Goal: Information Seeking & Learning: Learn about a topic

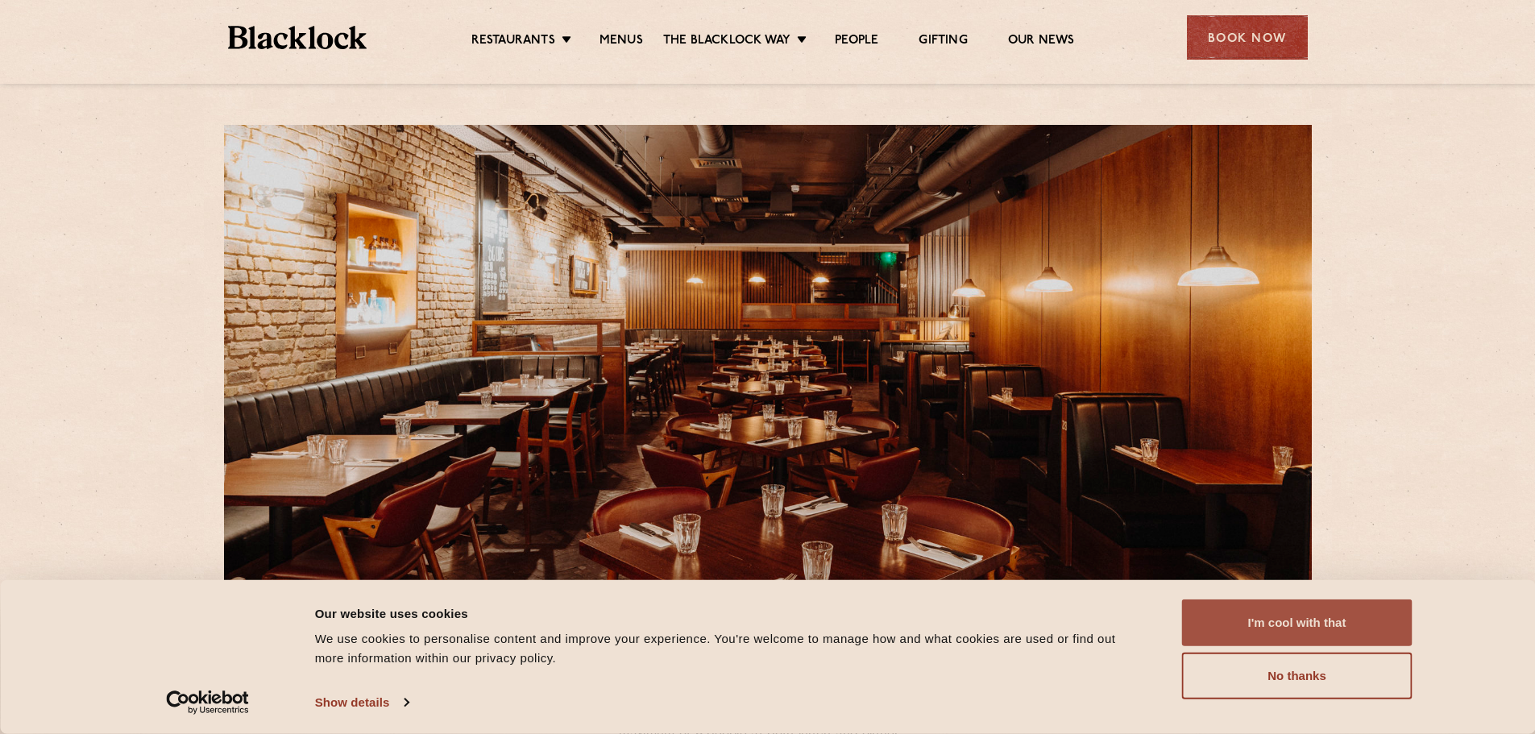
click at [1286, 613] on button "I'm cool with that" at bounding box center [1297, 622] width 230 height 47
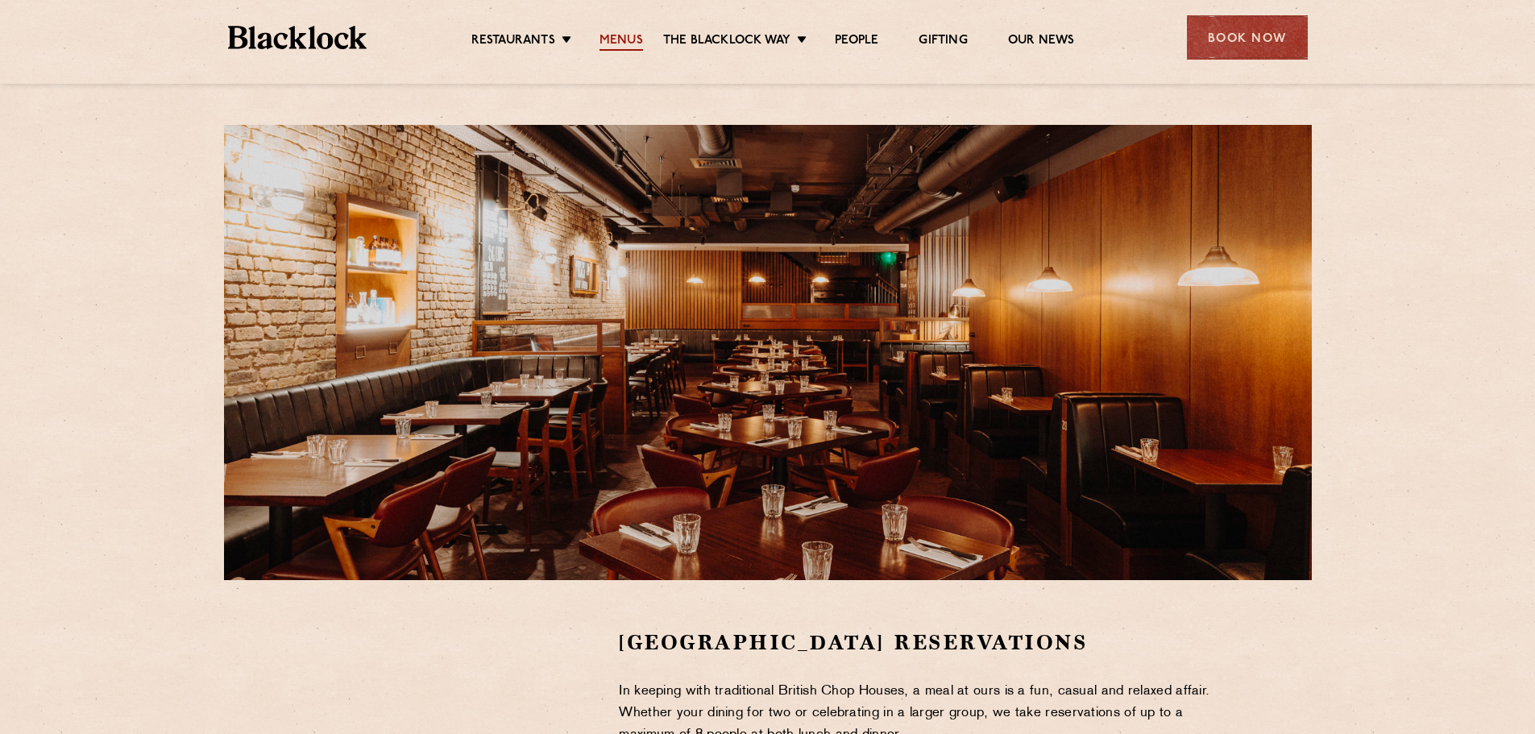
click at [611, 37] on link "Menus" at bounding box center [621, 42] width 44 height 18
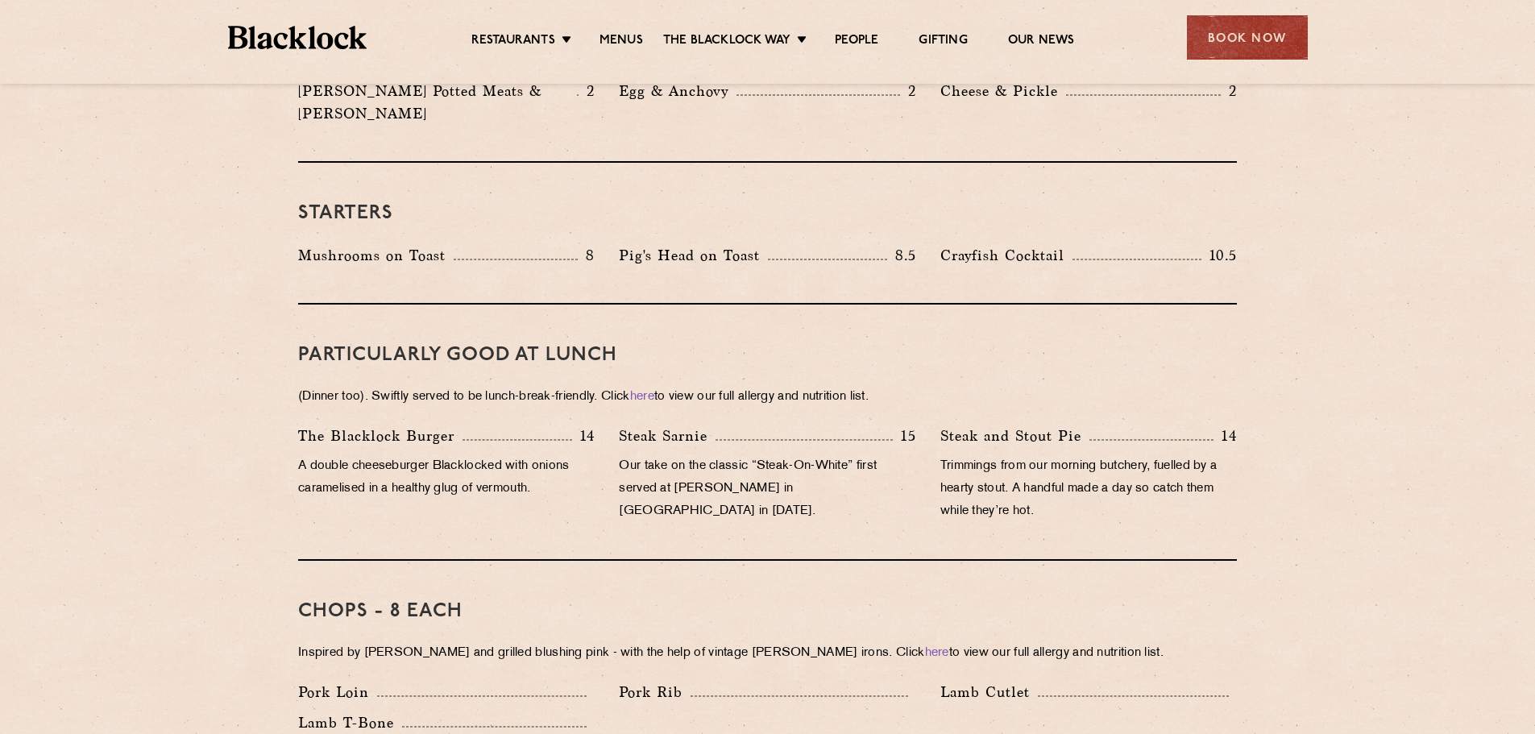
scroll to position [806, 0]
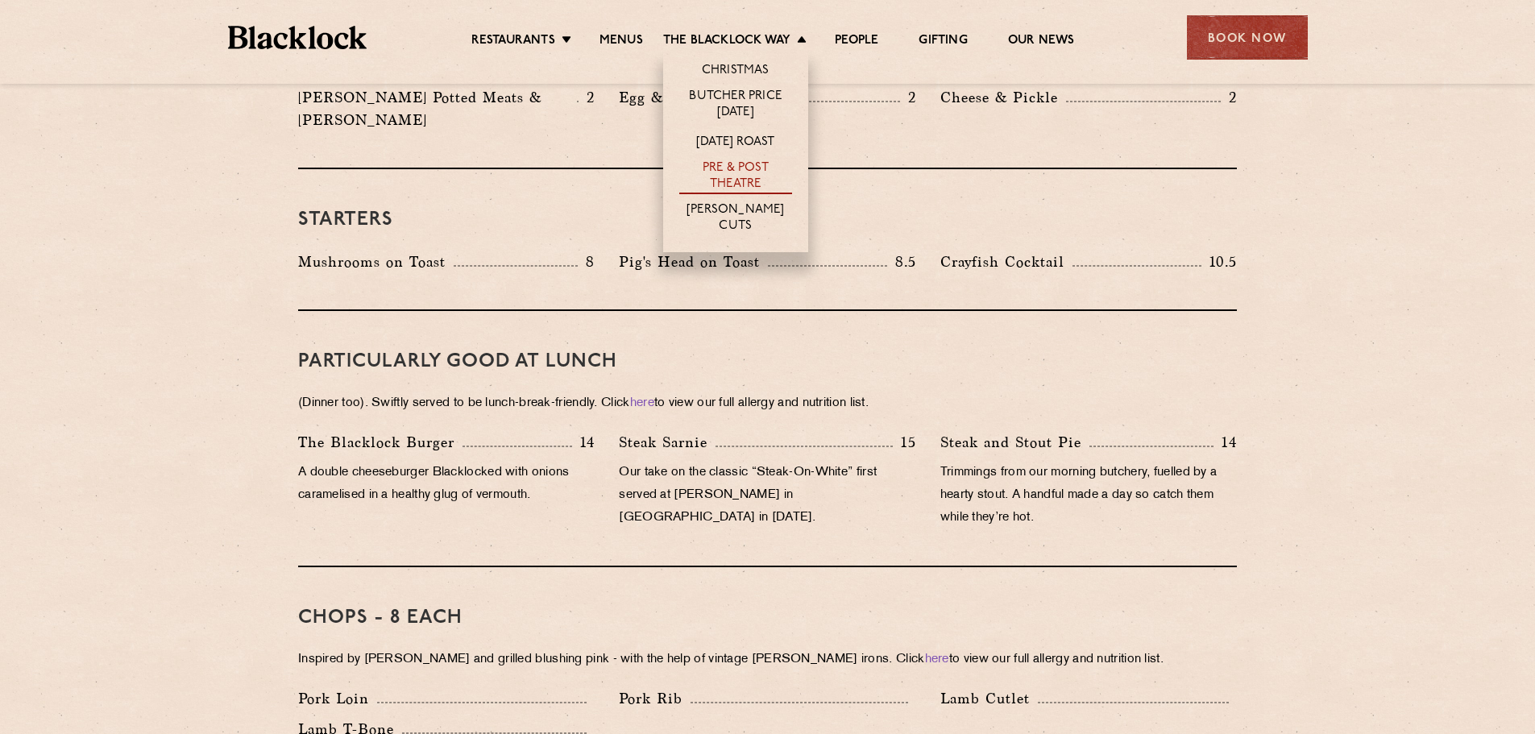
click at [749, 178] on link "Pre & Post Theatre" at bounding box center [735, 177] width 113 height 34
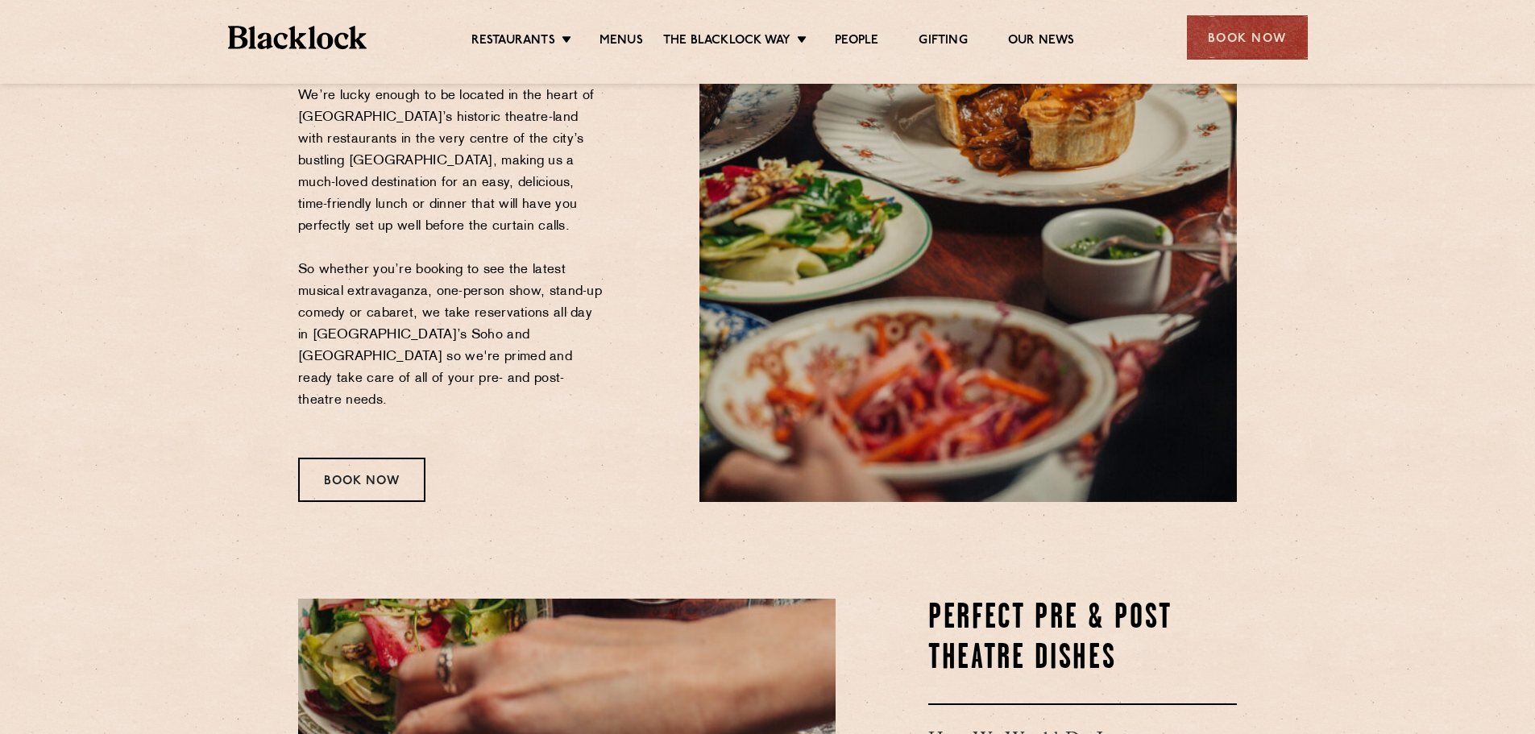
scroll to position [81, 0]
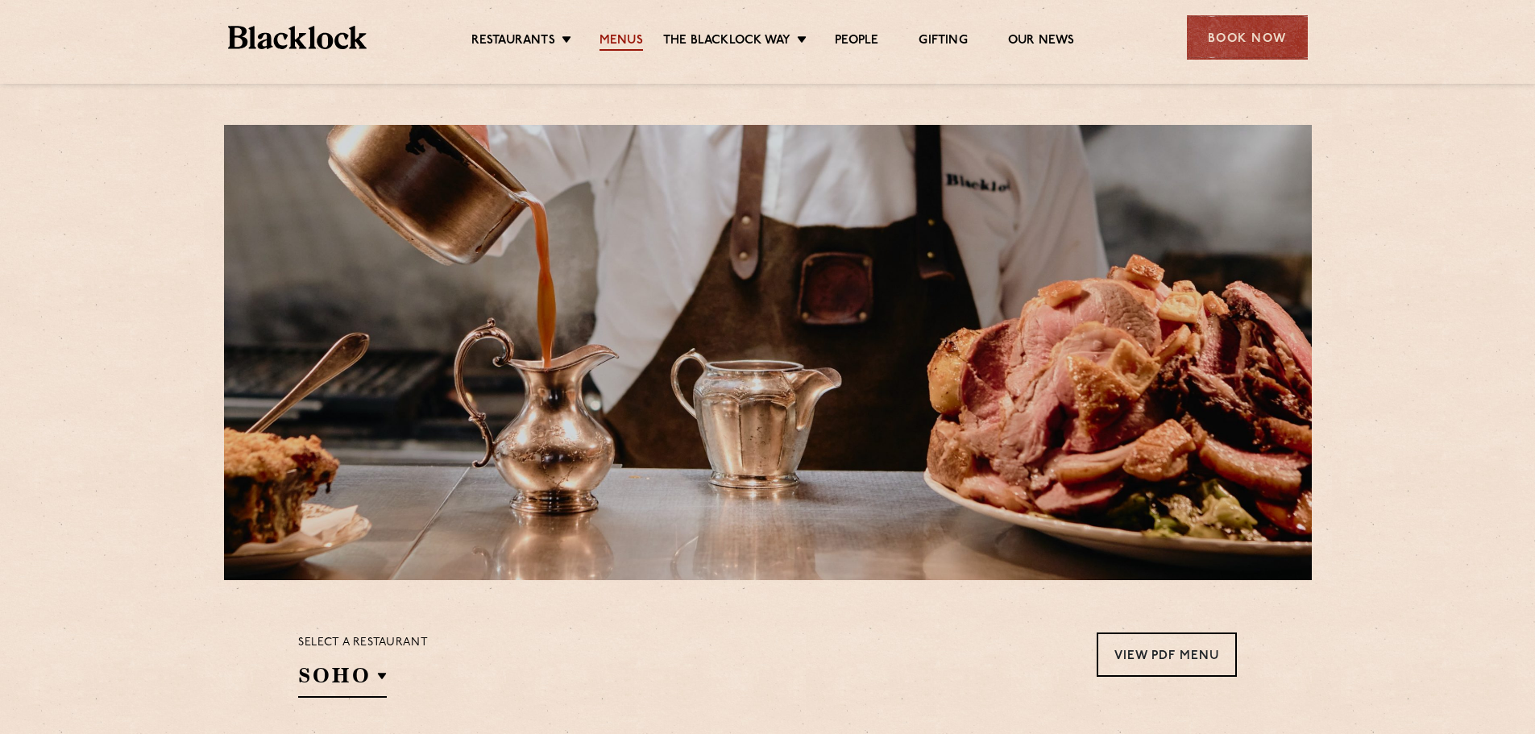
click at [616, 41] on link "Menus" at bounding box center [621, 42] width 44 height 18
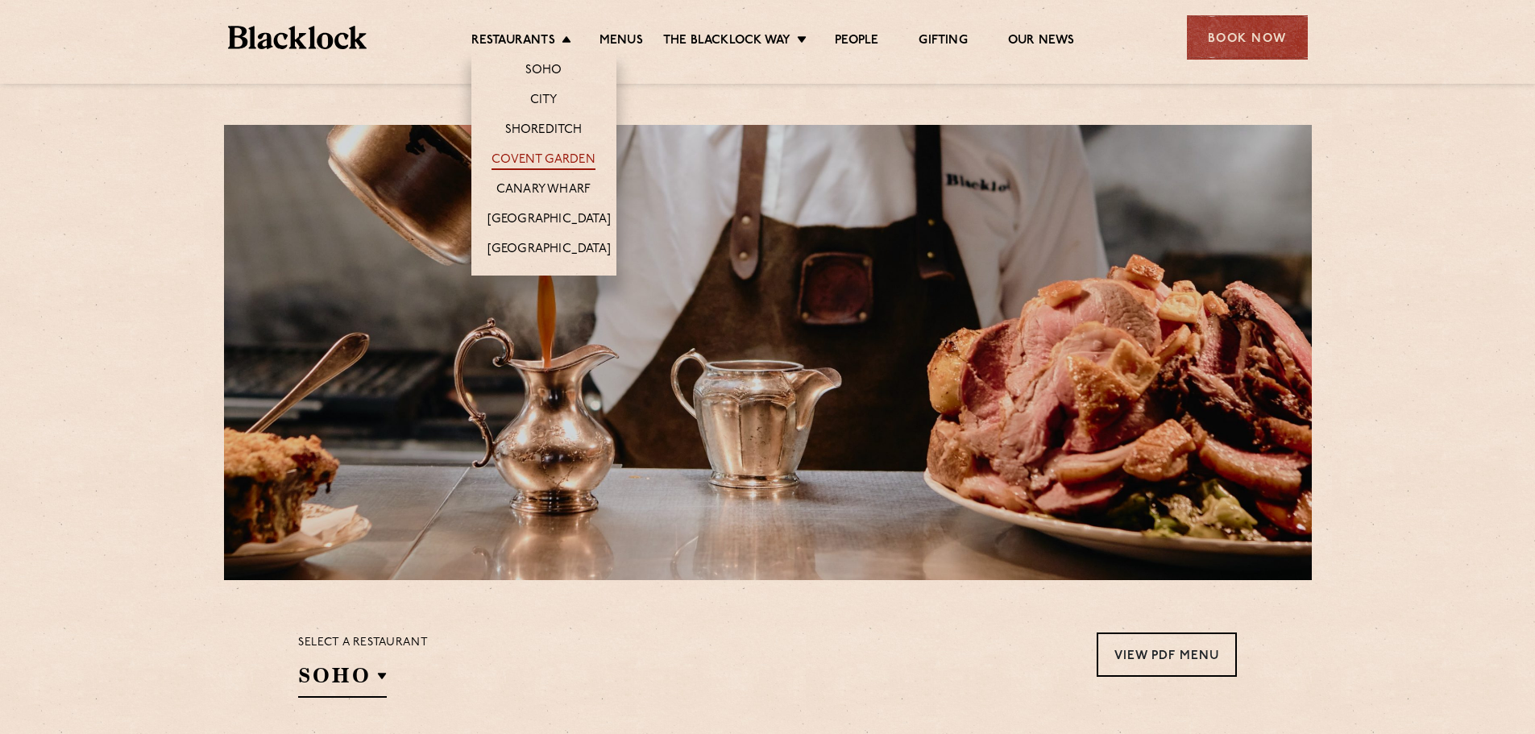
click at [540, 155] on link "Covent Garden" at bounding box center [543, 161] width 104 height 18
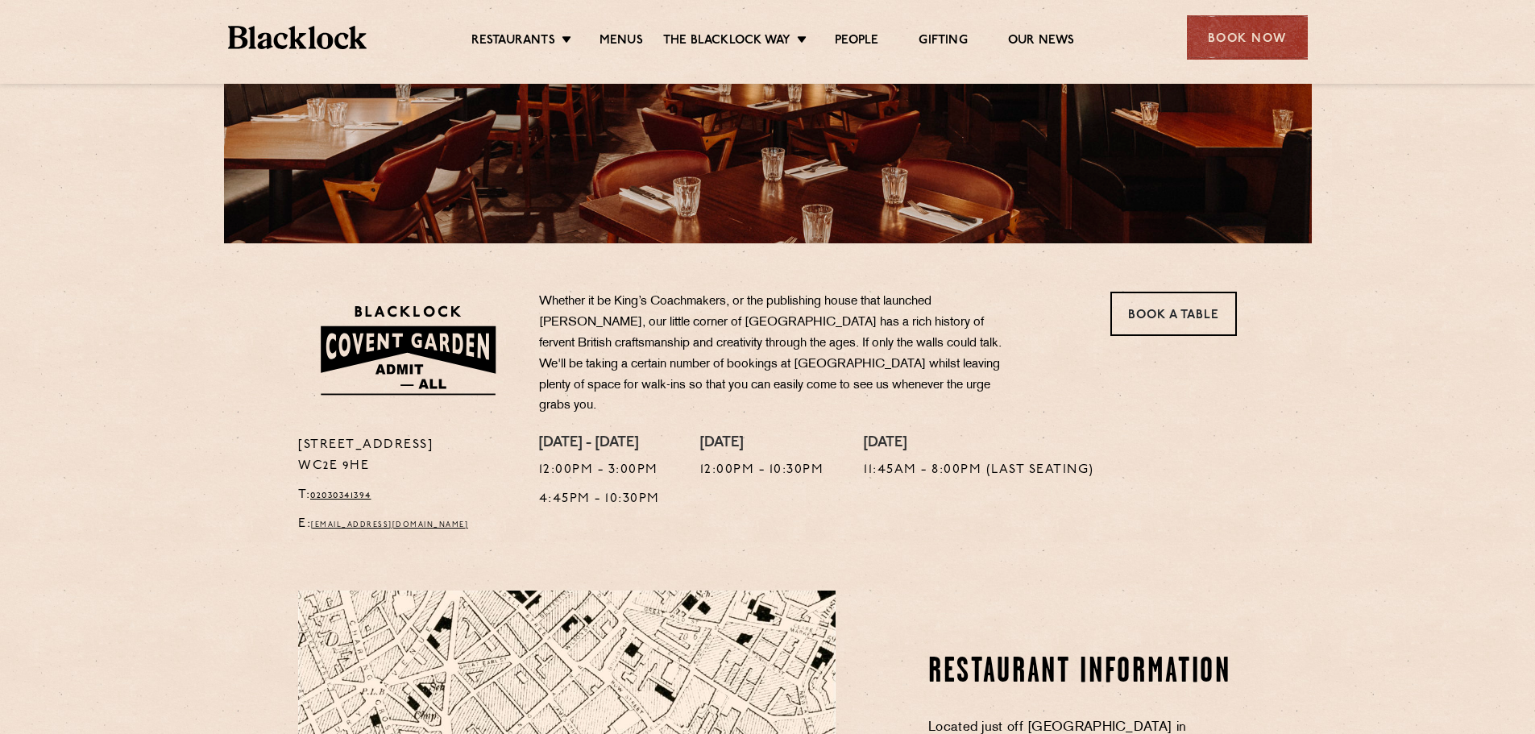
scroll to position [242, 0]
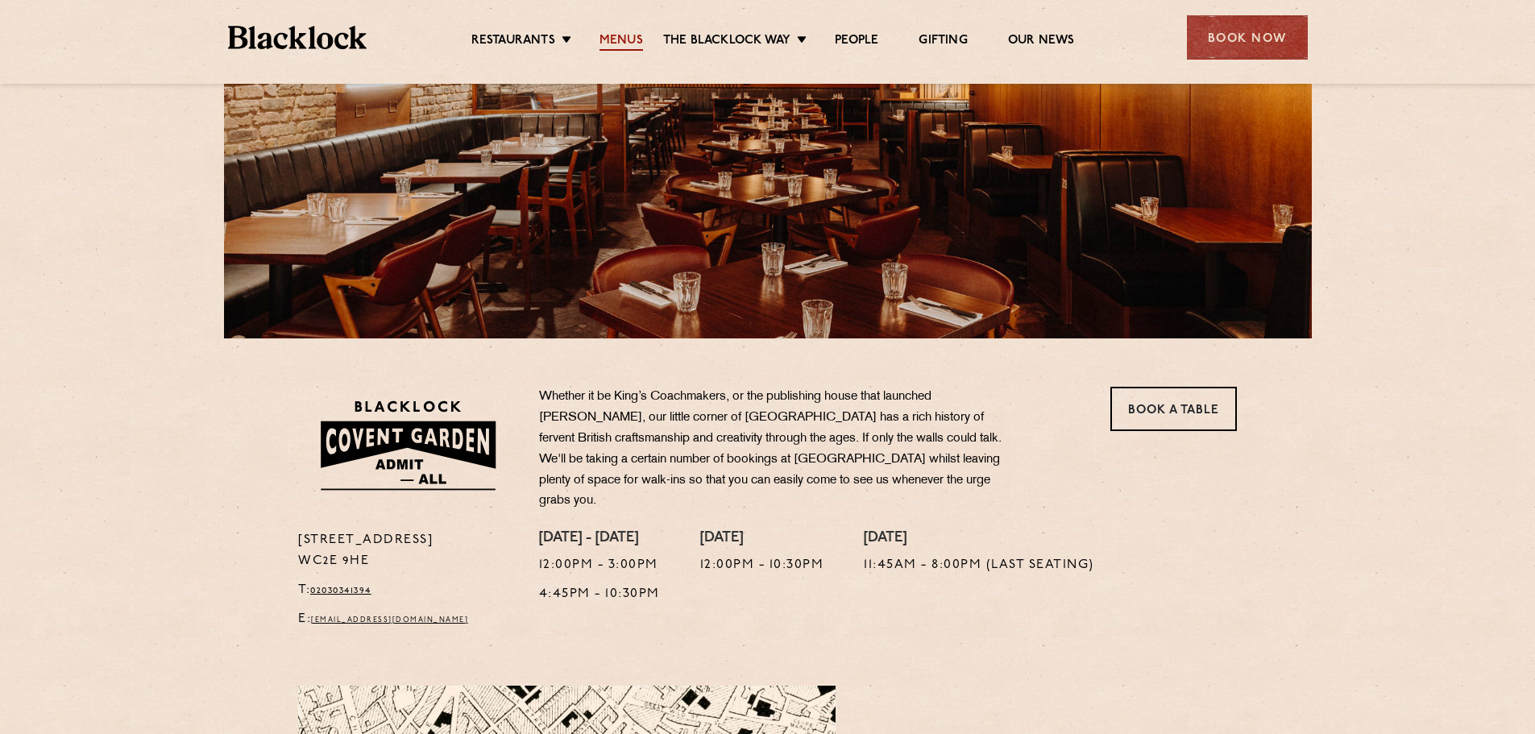
click at [612, 39] on link "Menus" at bounding box center [621, 42] width 44 height 18
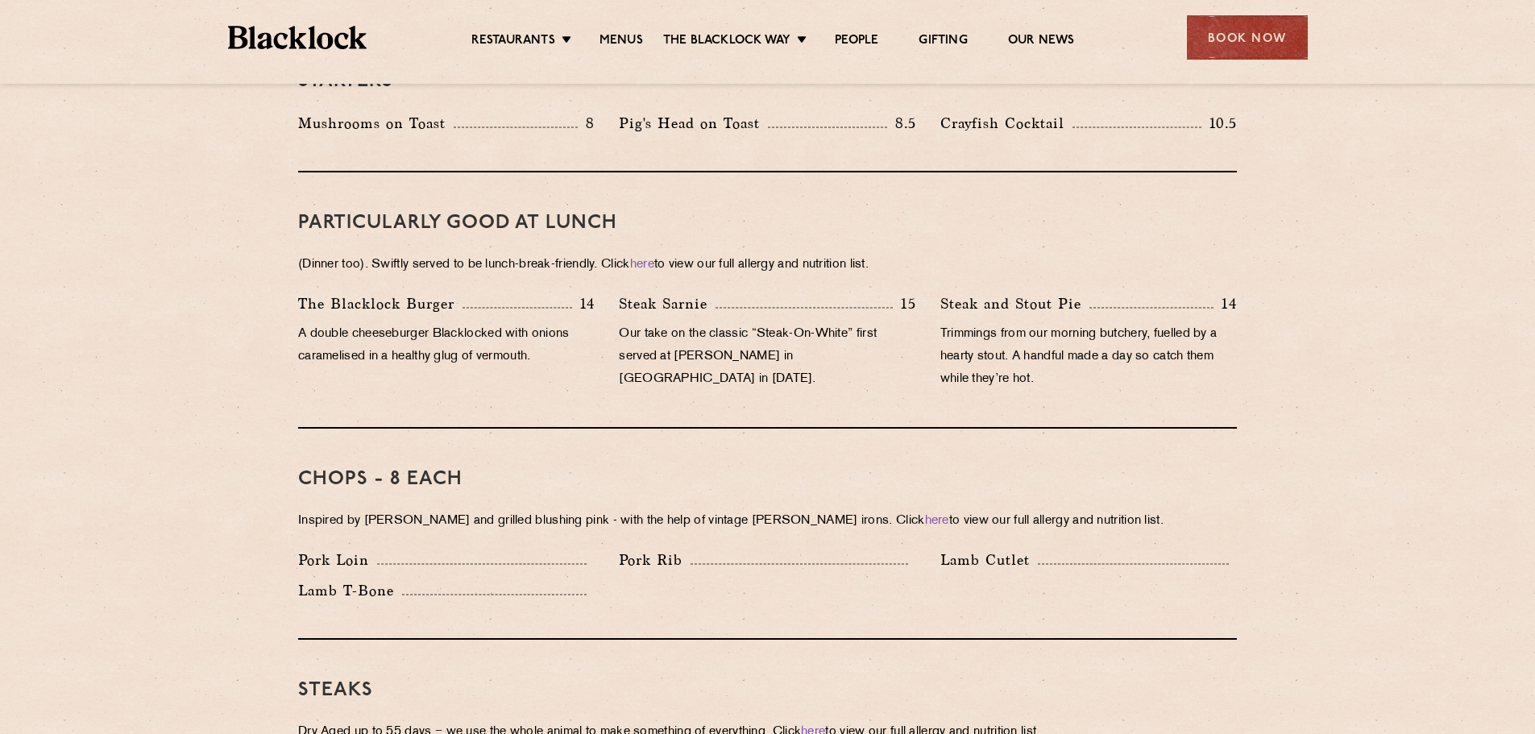
scroll to position [565, 0]
